Goal: Transaction & Acquisition: Purchase product/service

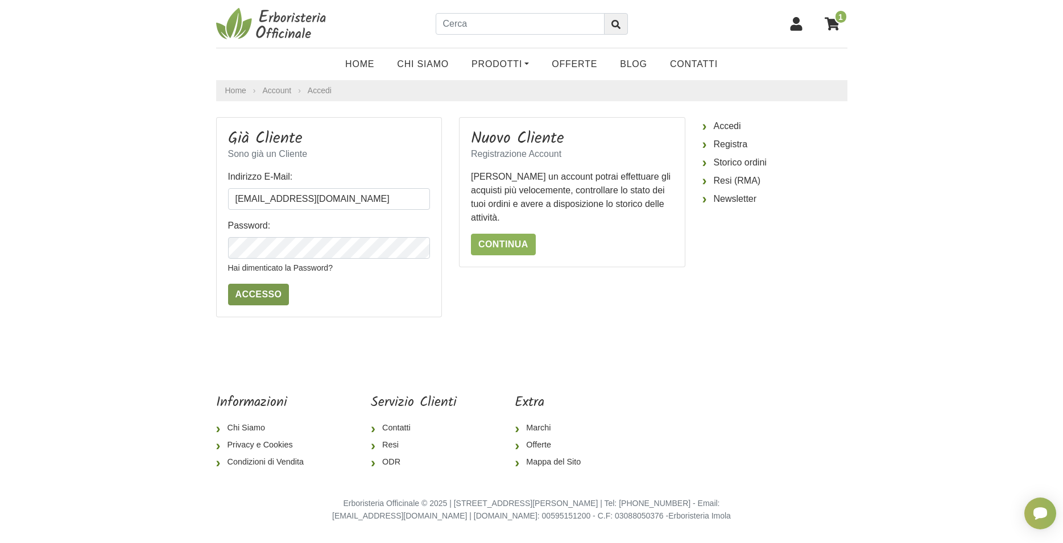
click at [236, 297] on input "Accesso" at bounding box center [258, 295] width 61 height 22
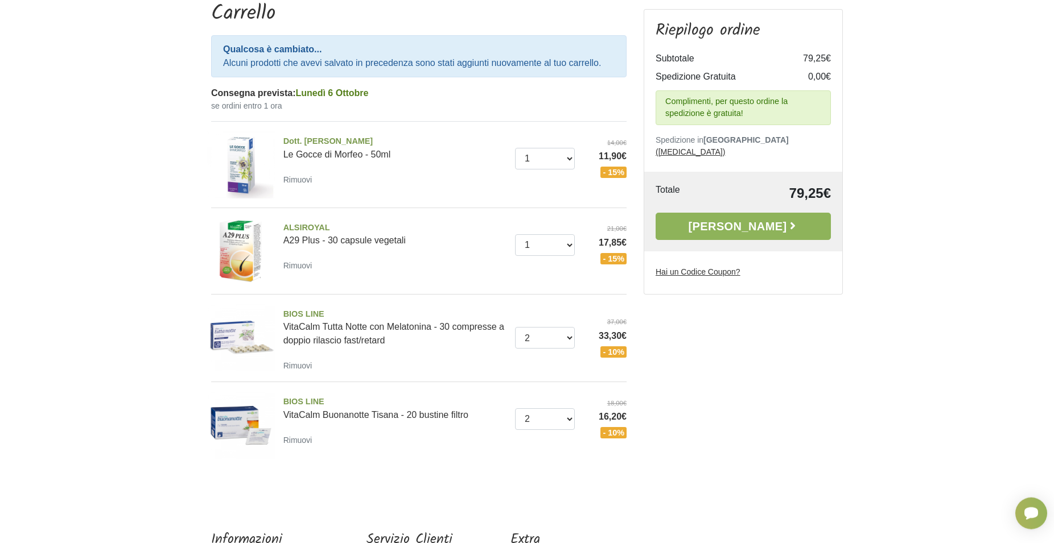
scroll to position [116, 0]
click at [515, 408] on select "0 (Rimuovi) 1 2 3 4" at bounding box center [545, 419] width 60 height 22
select select "1"
click option "1" at bounding box center [0, 0] width 0 height 0
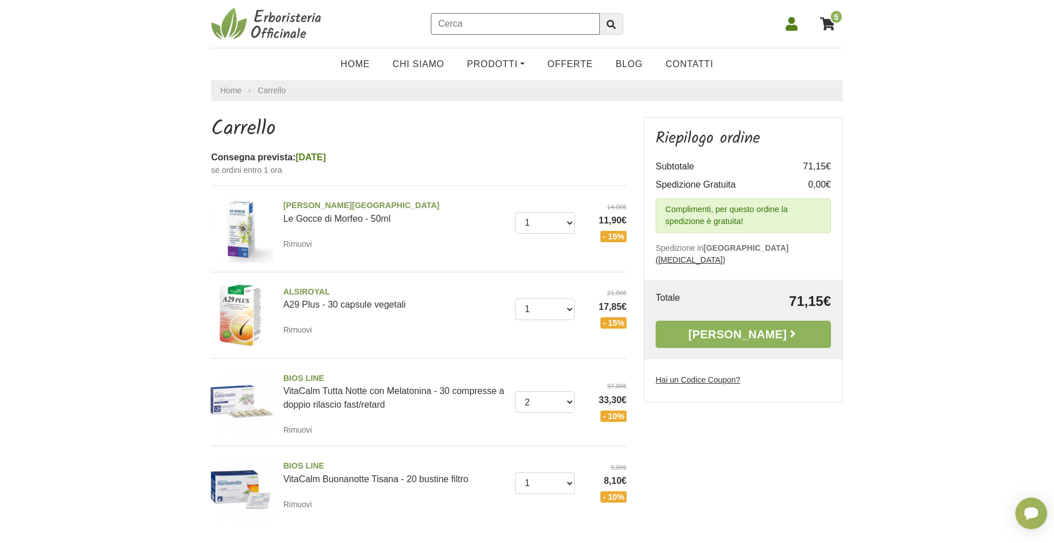
click at [453, 24] on input "text" at bounding box center [515, 24] width 169 height 22
type input "tisane"
click at [599, 13] on button "submit" at bounding box center [611, 24] width 24 height 22
